Goal: Transaction & Acquisition: Purchase product/service

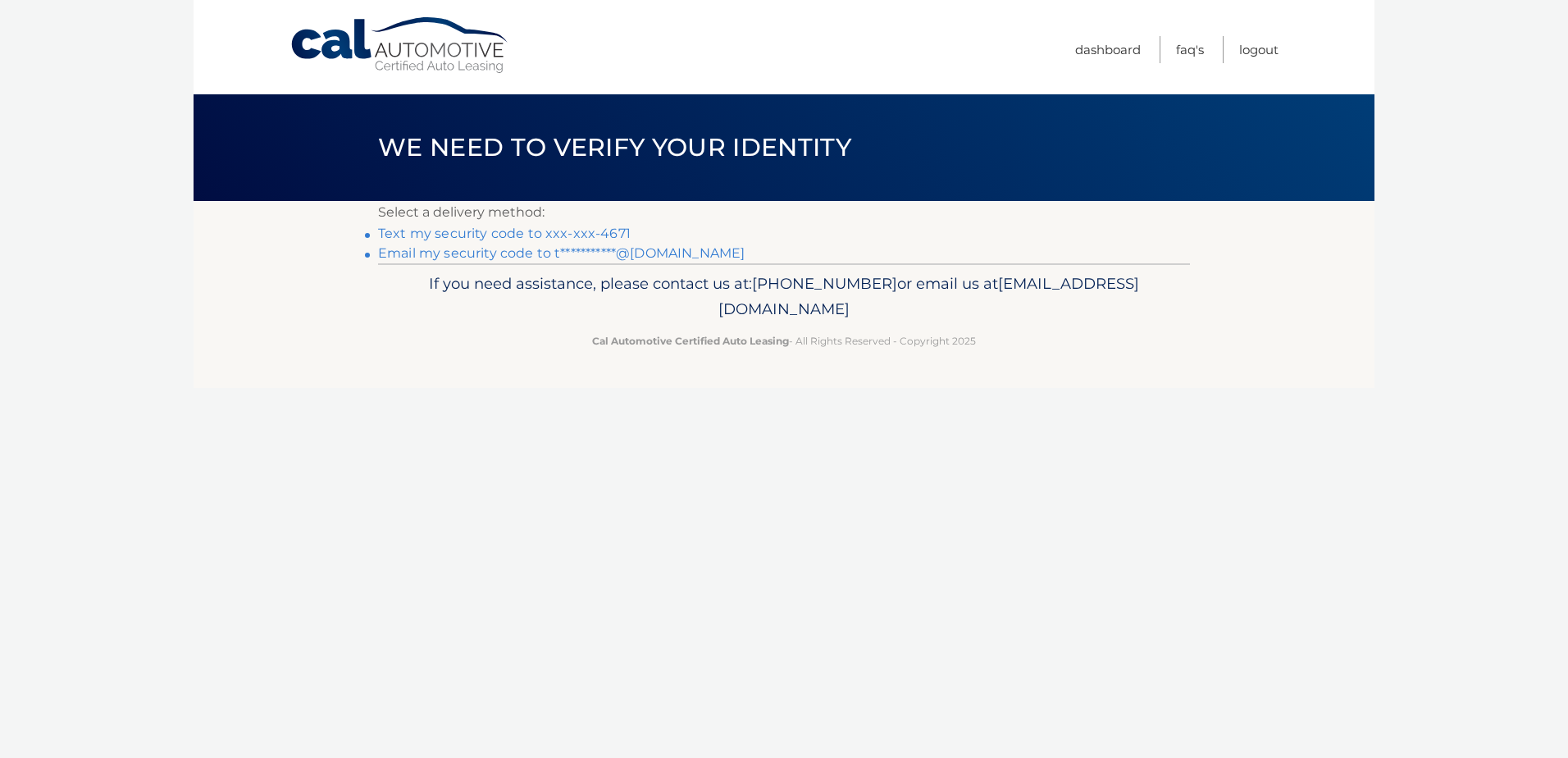
click at [475, 234] on link "Text my security code to xxx-xxx-4671" at bounding box center [504, 233] width 253 height 16
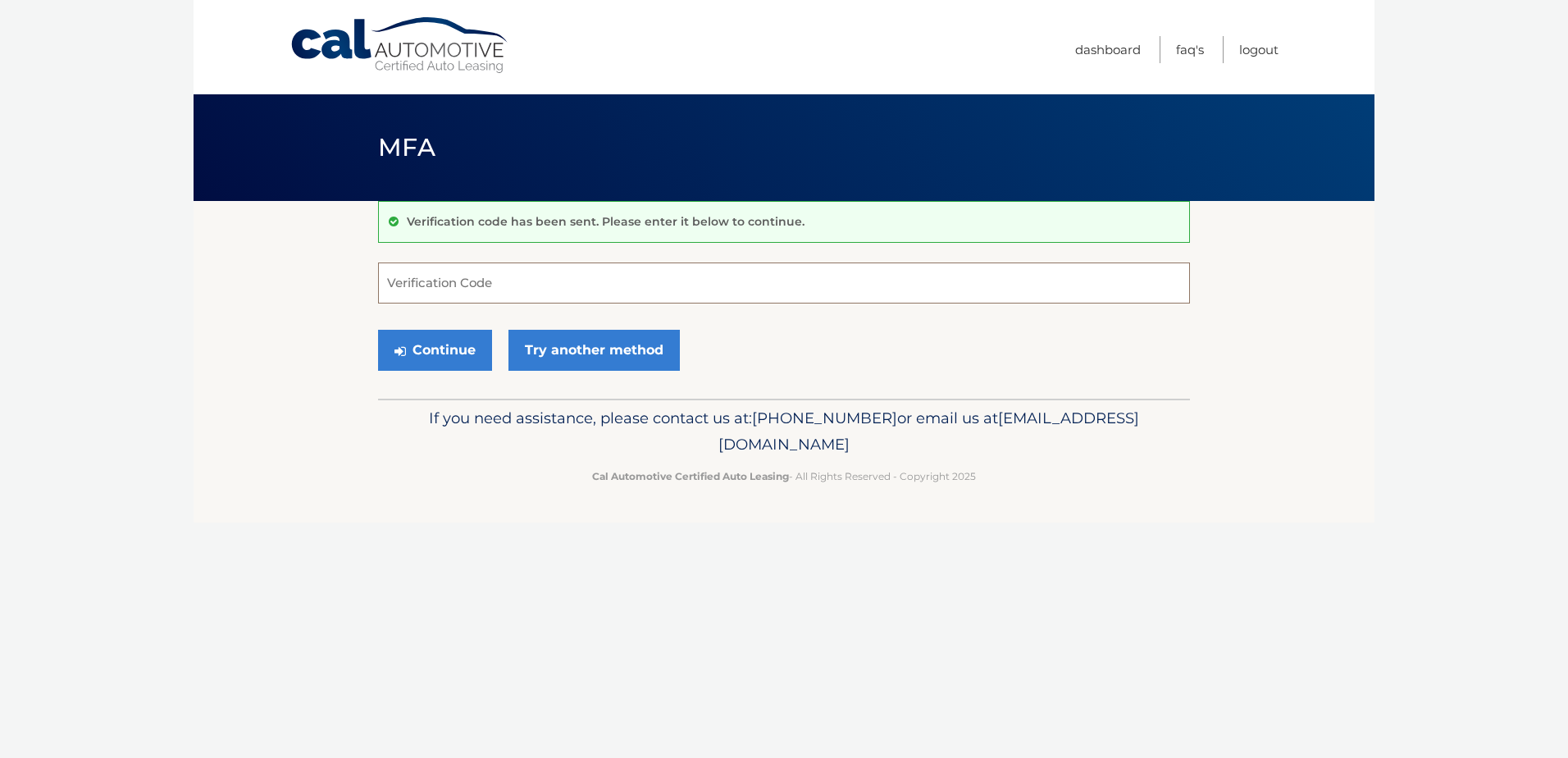
click at [483, 285] on input "Verification Code" at bounding box center [783, 282] width 812 height 41
type input "377899"
click at [468, 350] on button "Continue" at bounding box center [435, 349] width 114 height 41
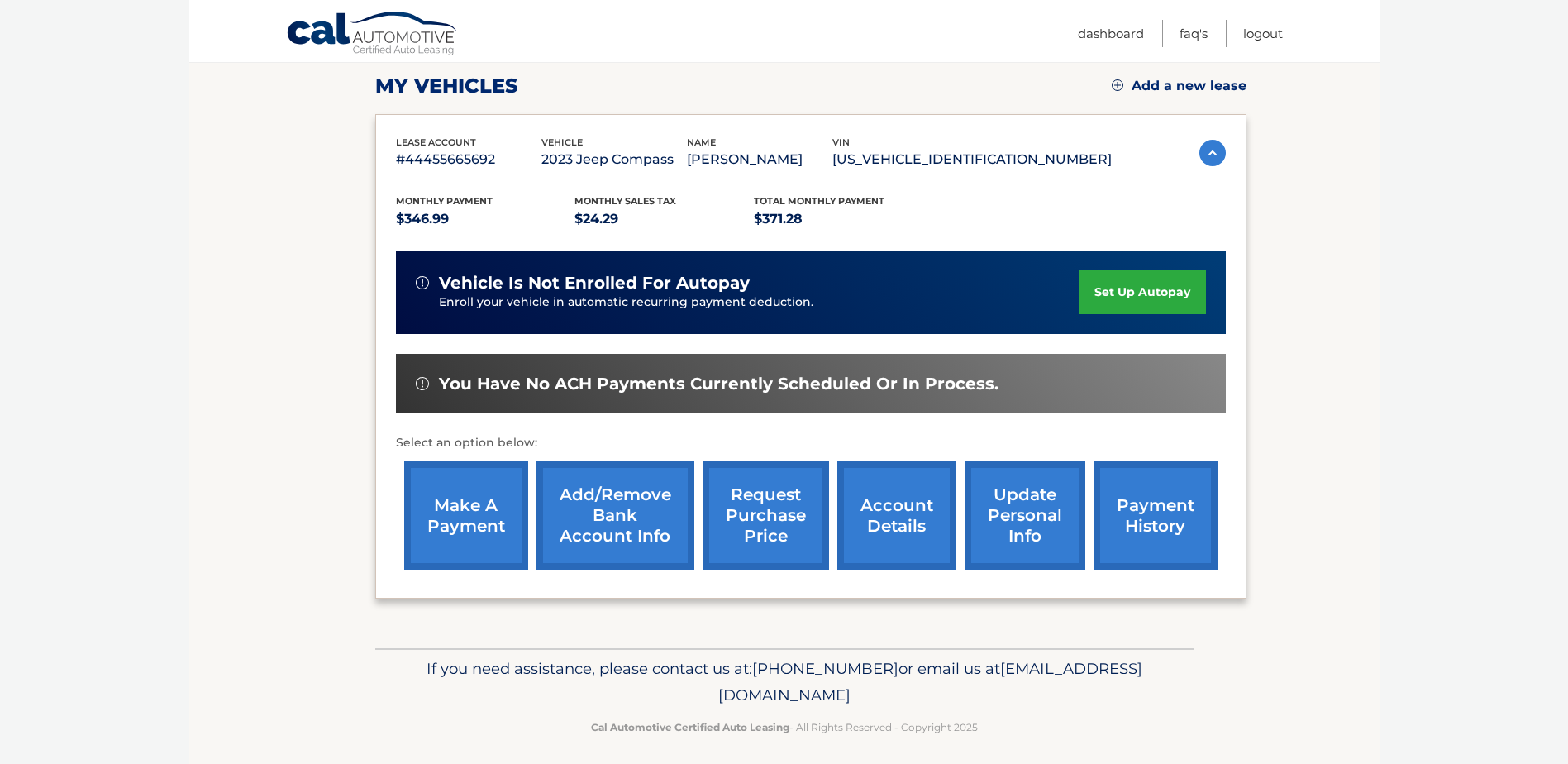
scroll to position [238, 0]
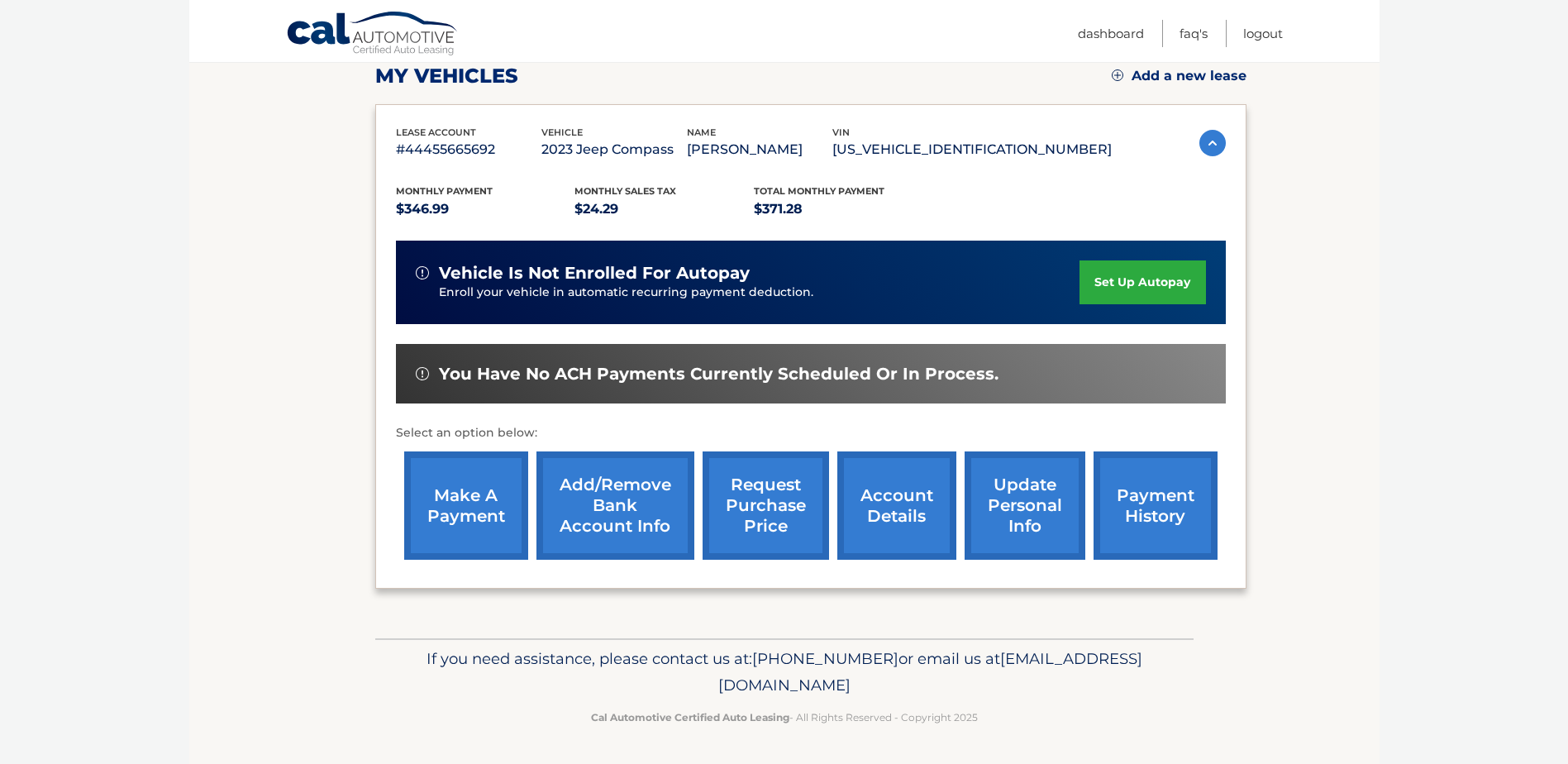
click at [486, 492] on link "make a payment" at bounding box center [466, 506] width 124 height 108
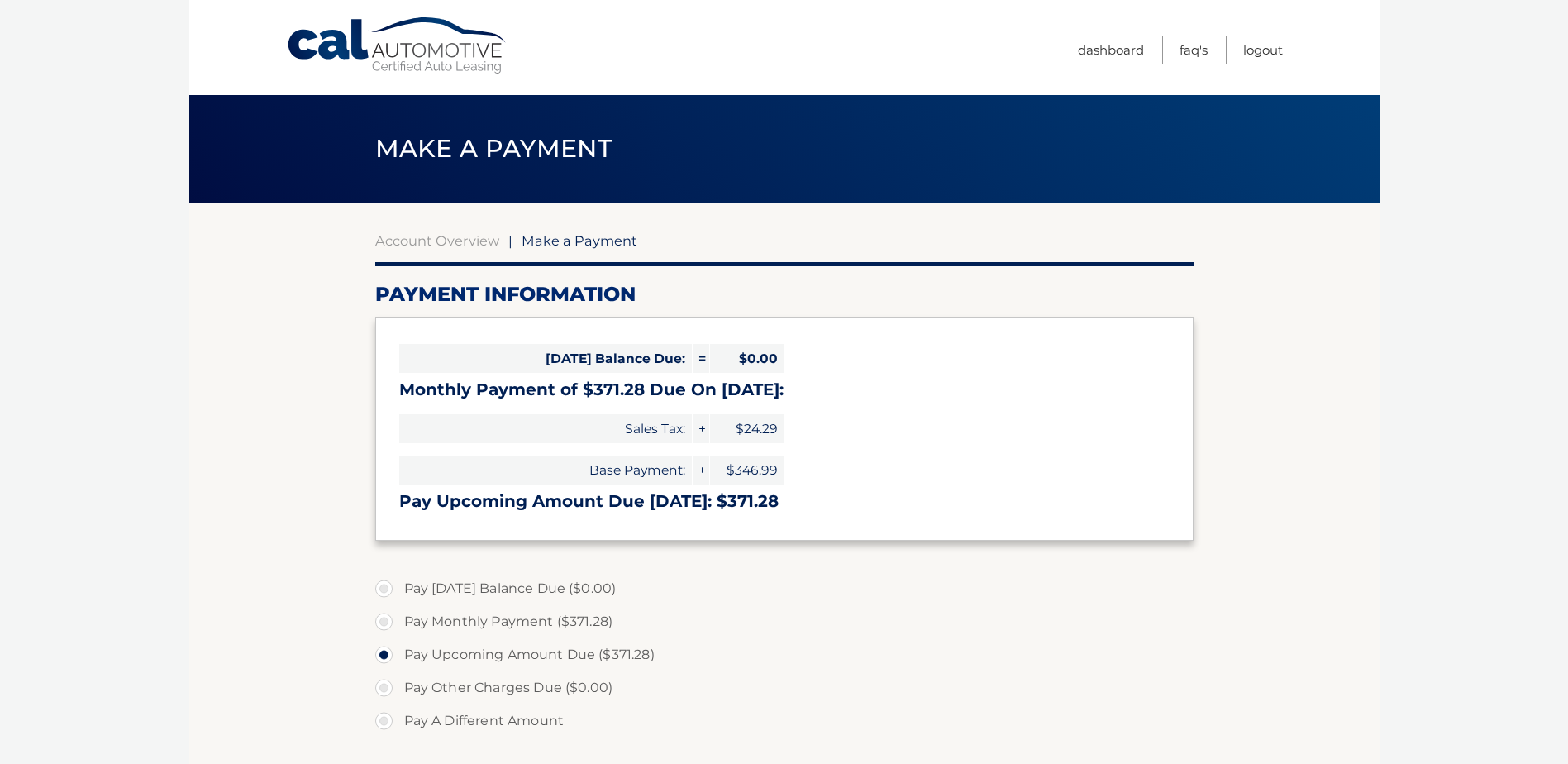
select select "NDZlZmIyY2UtMTYyYy00ZGU2LTk0YzctNmExN2U5ZmZjZWYw"
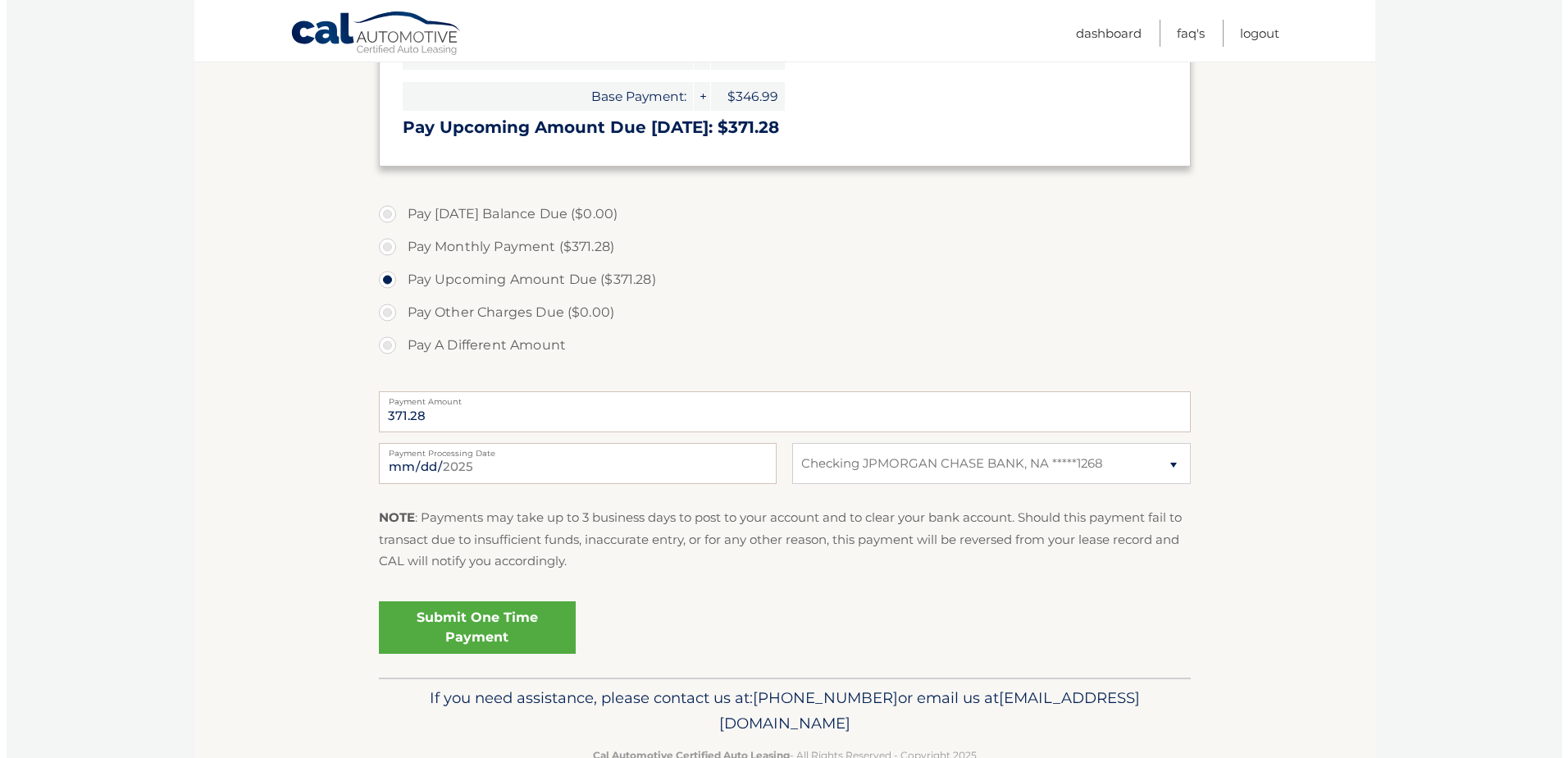
scroll to position [410, 0]
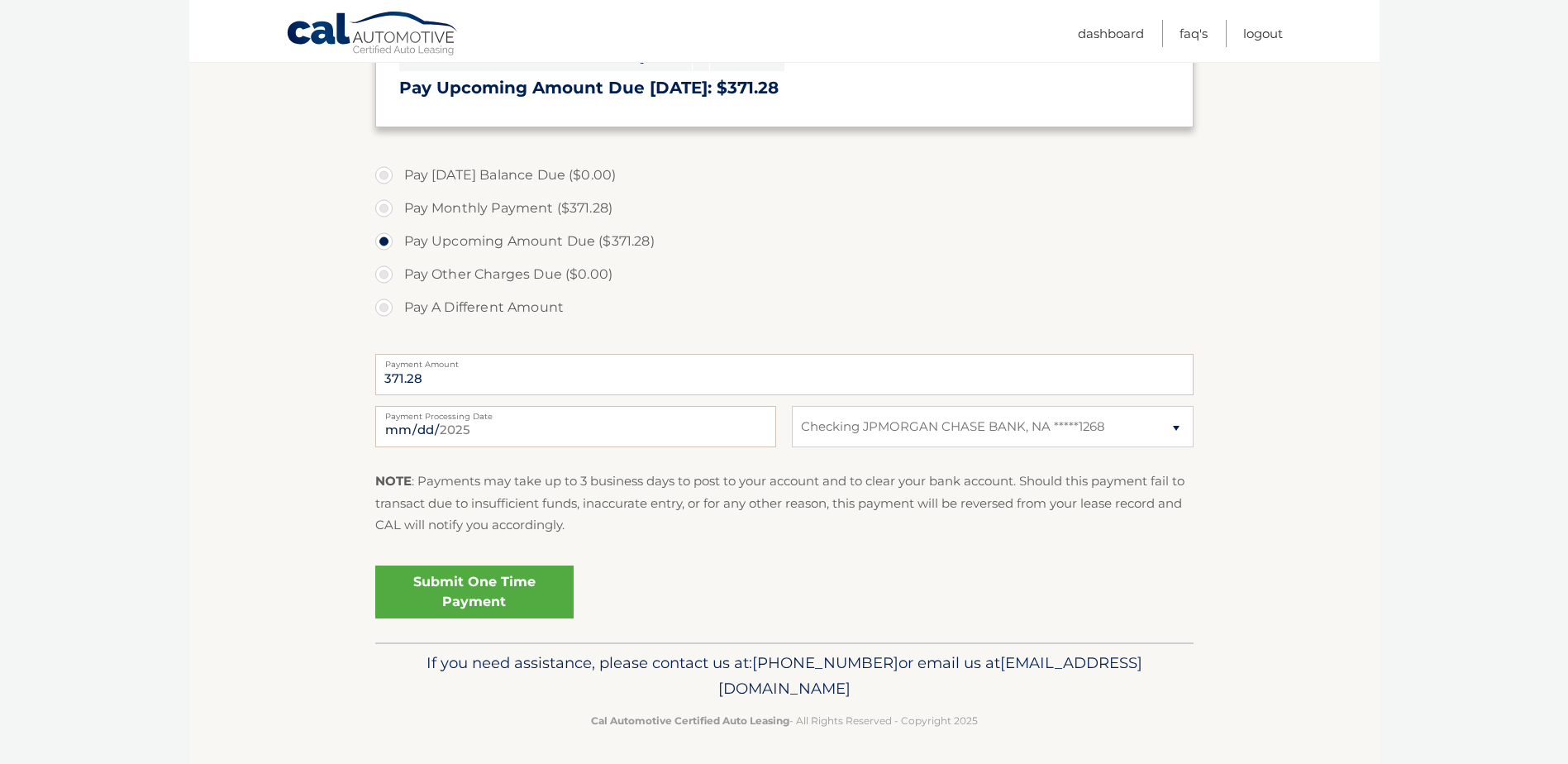
click at [470, 590] on link "Submit One Time Payment" at bounding box center [474, 591] width 198 height 53
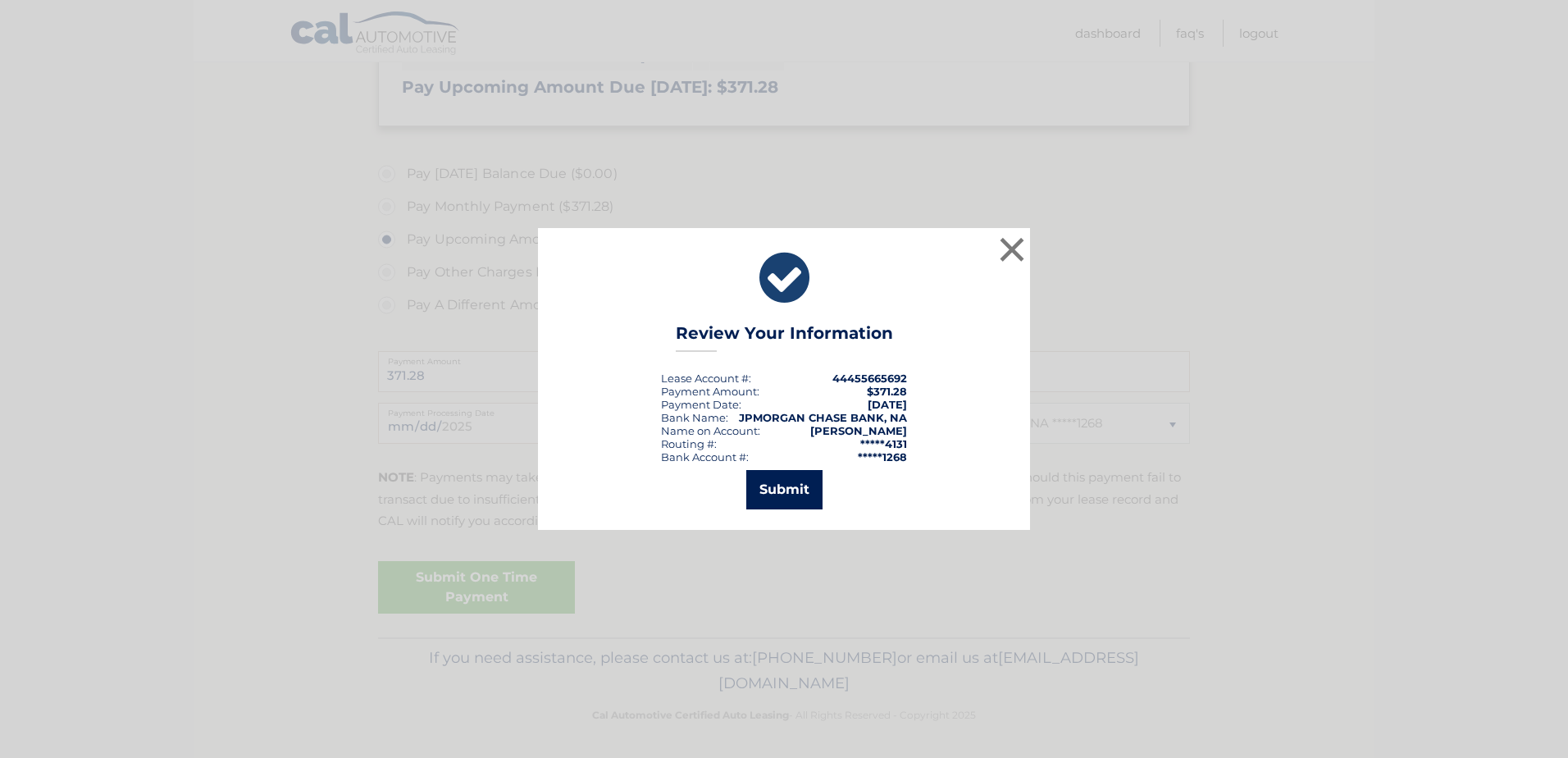
click at [806, 485] on button "Submit" at bounding box center [784, 489] width 76 height 39
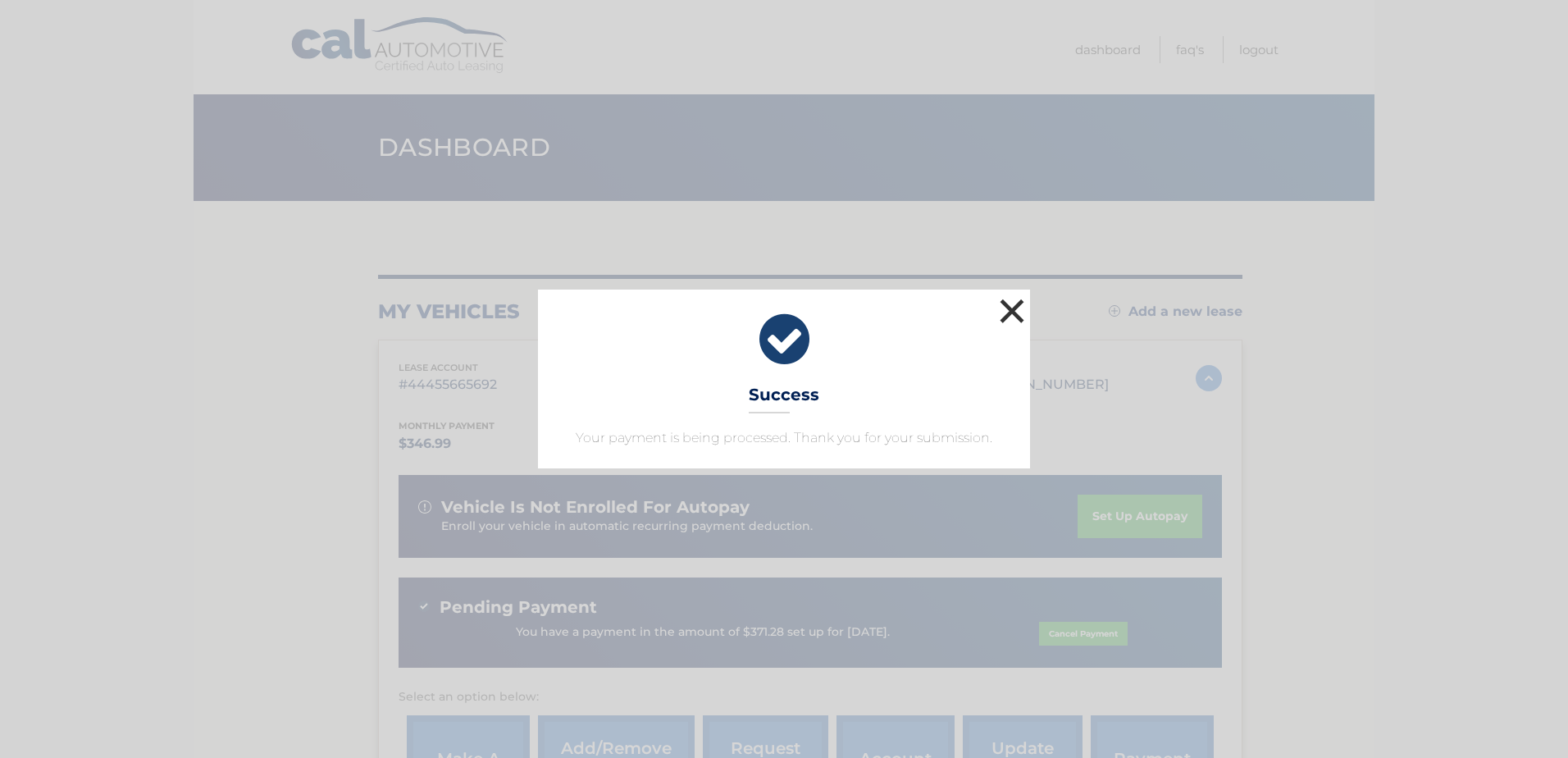
click at [1014, 305] on button "×" at bounding box center [1012, 311] width 33 height 33
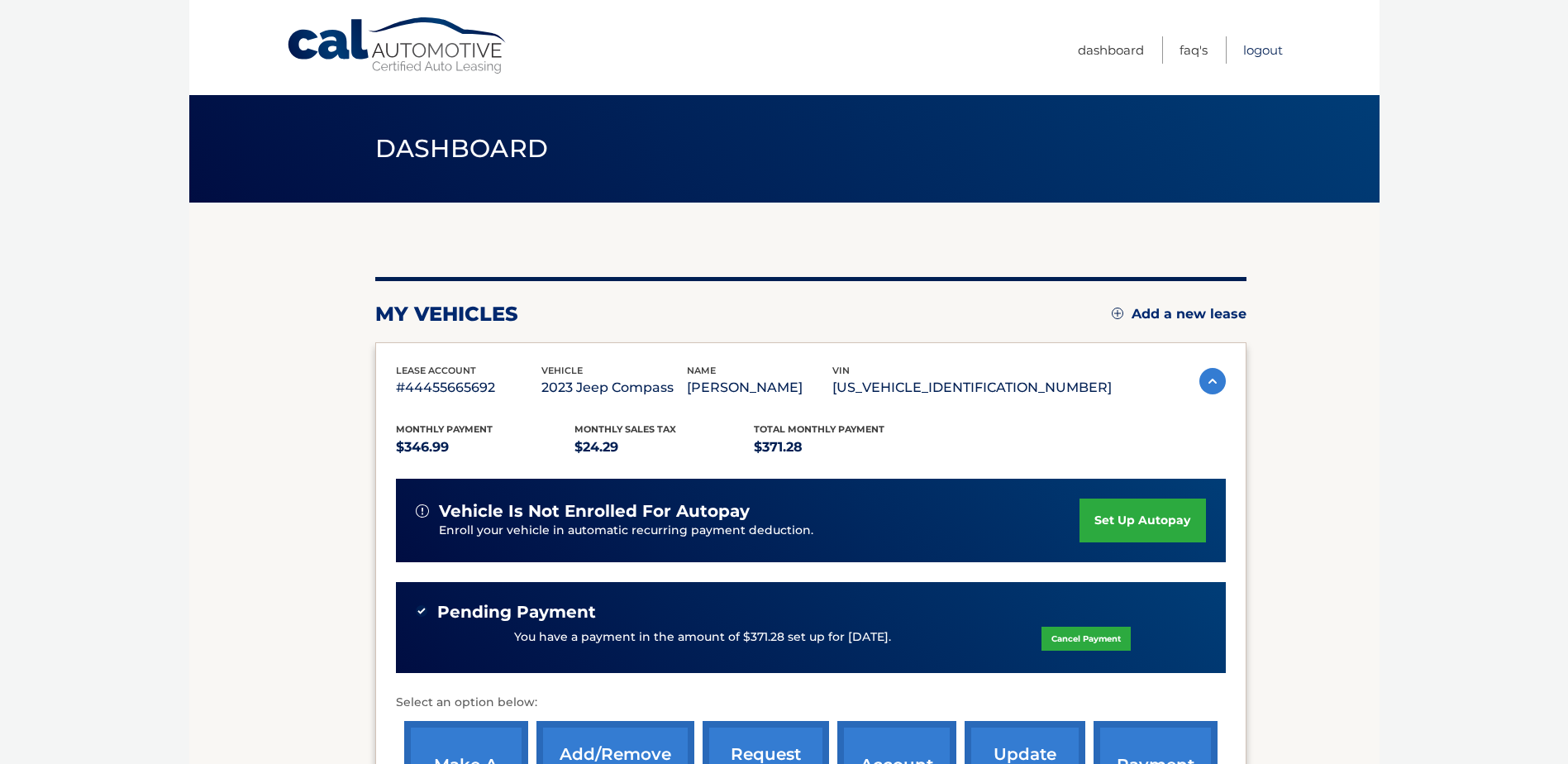
click at [1267, 50] on link "Logout" at bounding box center [1263, 50] width 39 height 27
